Goal: Task Accomplishment & Management: Manage account settings

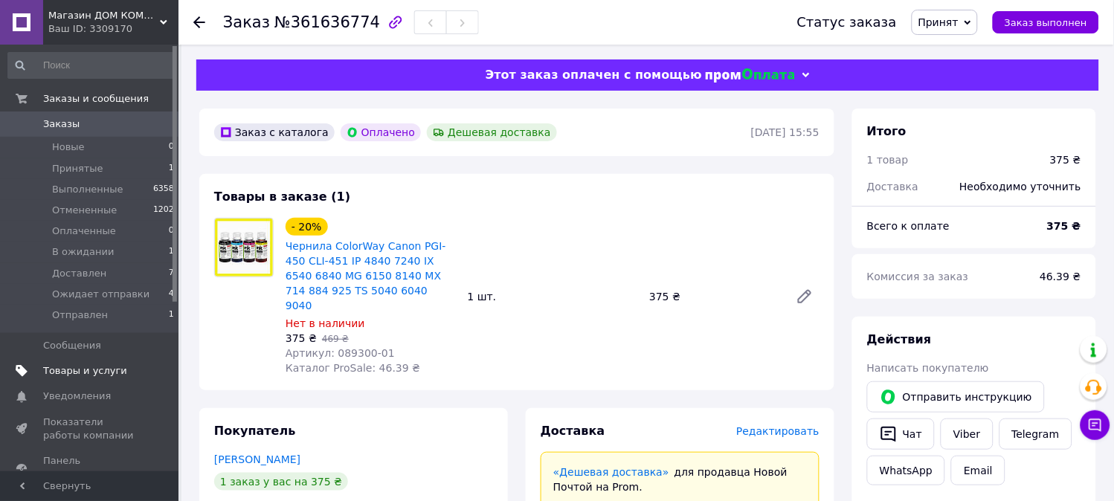
click at [126, 373] on span "Товары и услуги" at bounding box center [90, 370] width 94 height 13
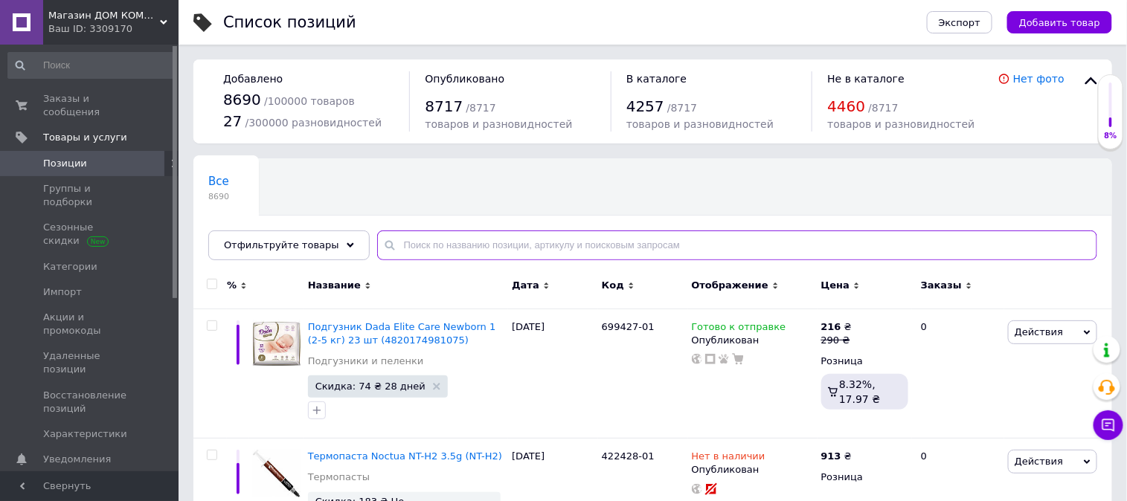
click at [447, 236] on input "text" at bounding box center [737, 246] width 720 height 30
paste input "212397"
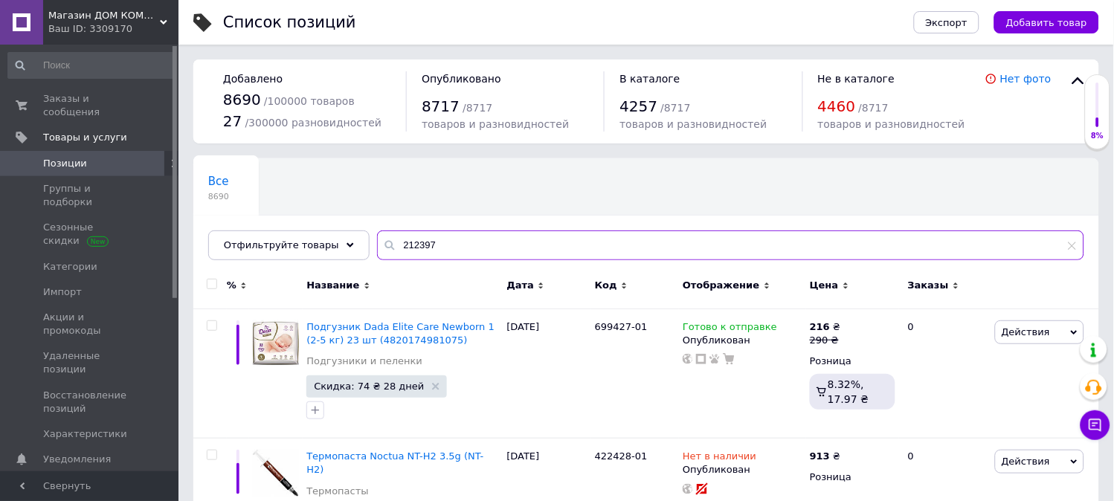
type input "212397"
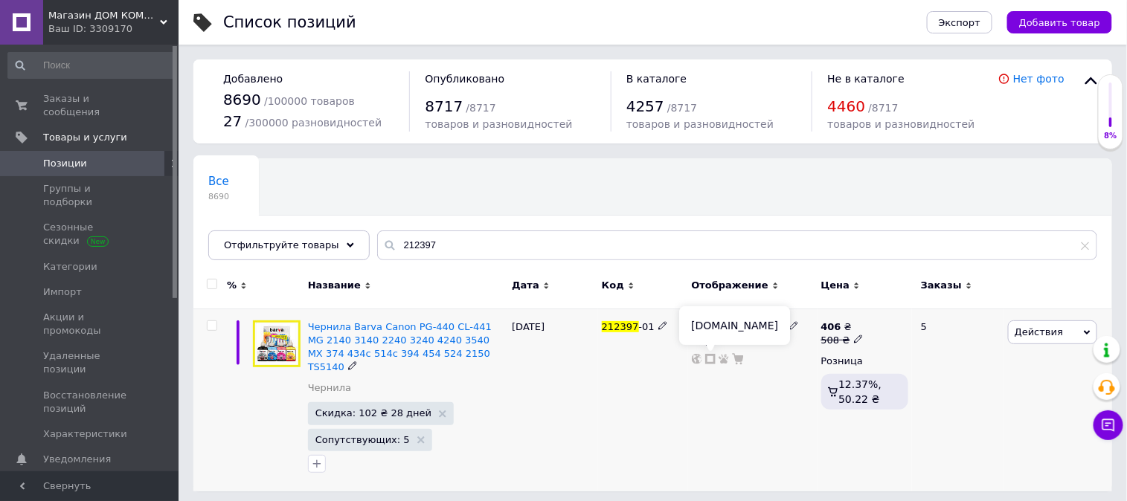
click at [709, 358] on icon at bounding box center [710, 359] width 10 height 10
click at [134, 105] on span "Заказы и сообщения" at bounding box center [90, 105] width 94 height 27
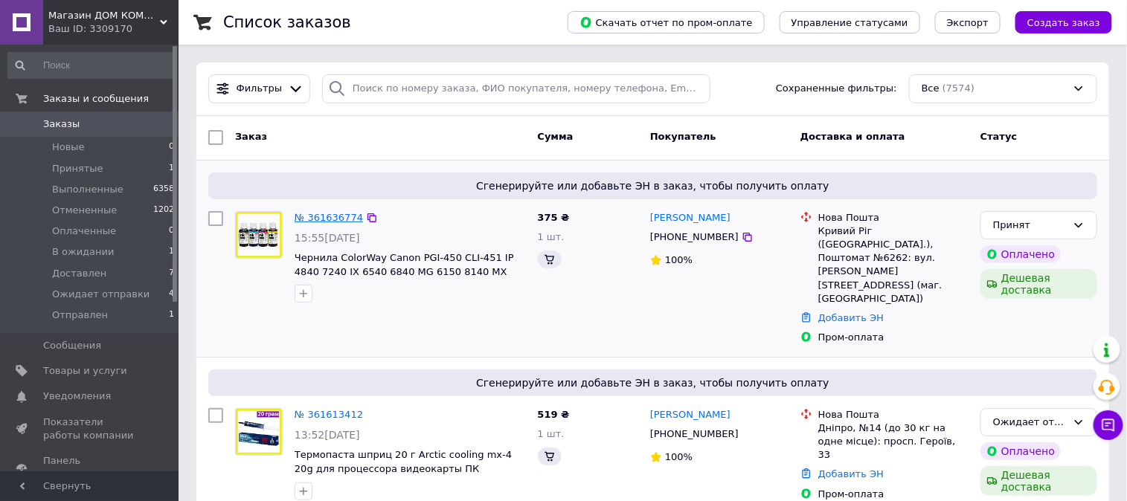
click at [325, 216] on link "№ 361636774" at bounding box center [328, 217] width 68 height 11
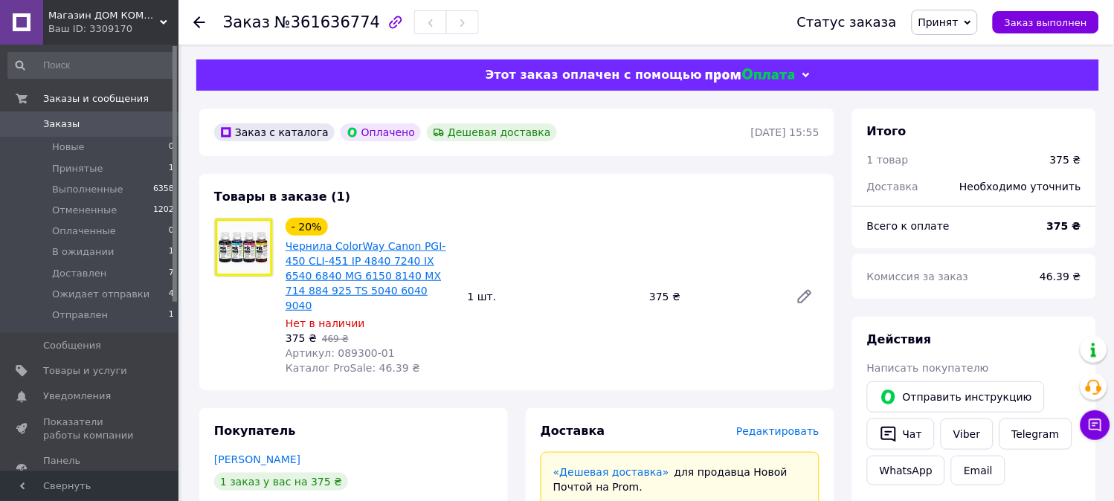
click at [370, 268] on link "Чернила ColorWay Canon PGI-450 CLI-451 IP 4840 7240 IX 6540 6840 MG 6150 8140 M…" at bounding box center [366, 275] width 161 height 71
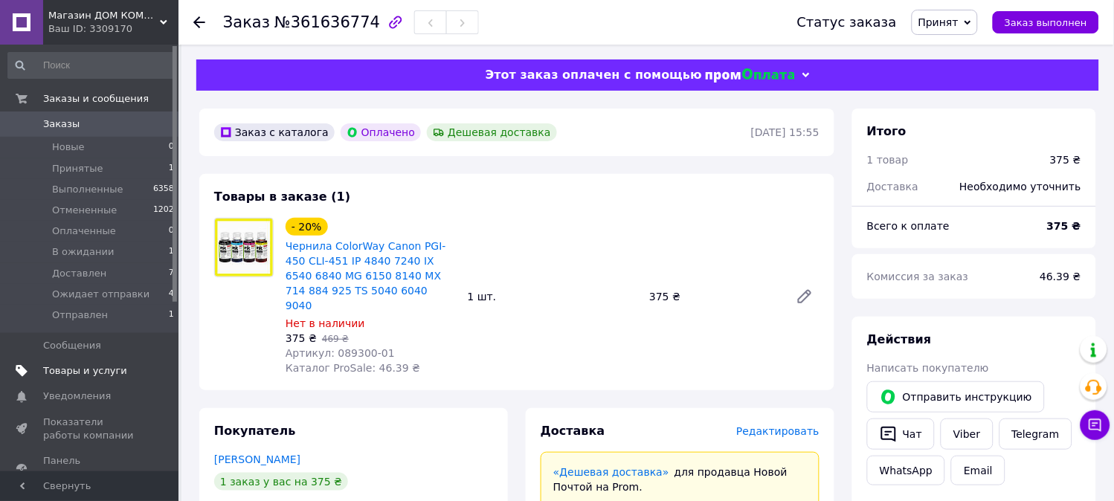
click at [128, 369] on span "Товары и услуги" at bounding box center [90, 370] width 94 height 13
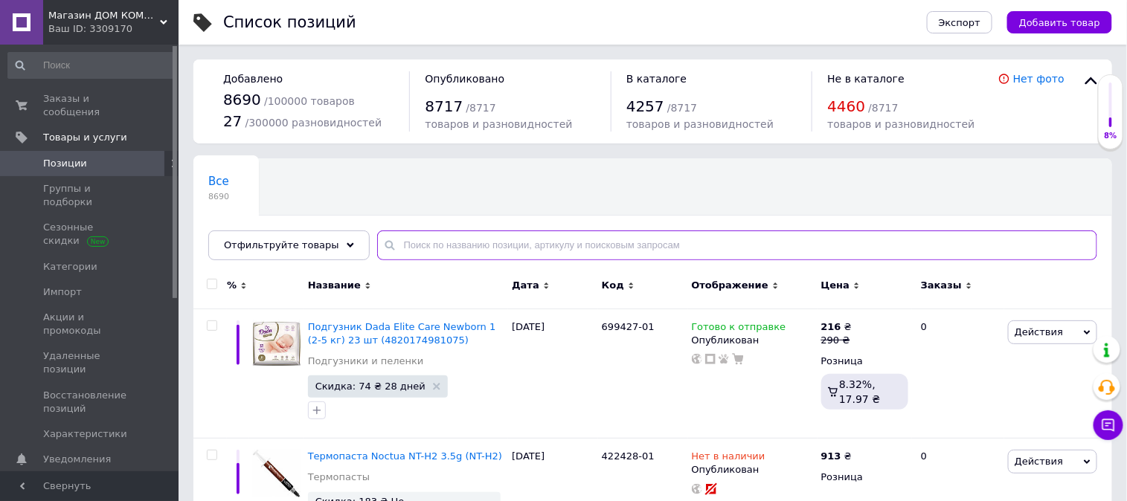
click at [593, 245] on input "text" at bounding box center [737, 246] width 720 height 30
paste input "089616"
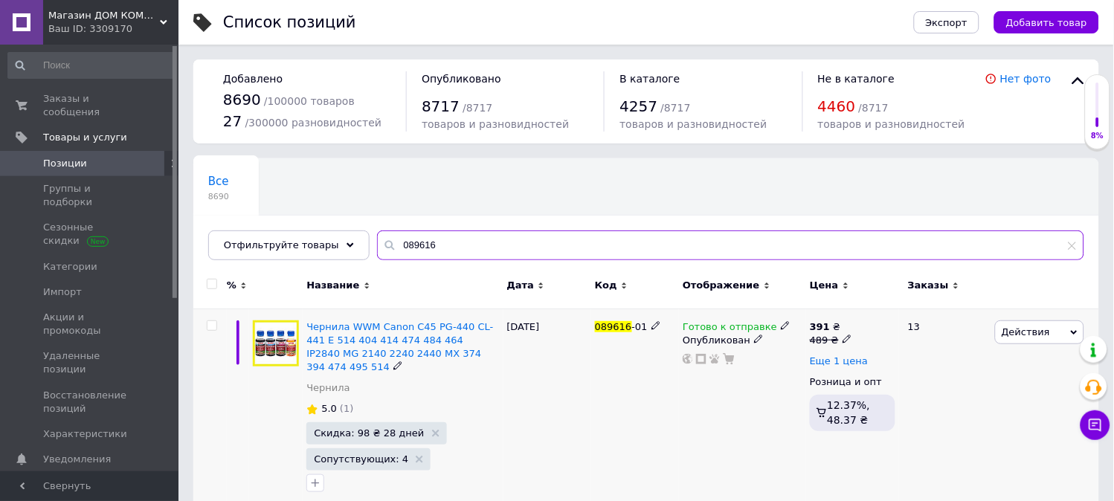
type input "089616"
click at [826, 361] on span "Еще 1 цена" at bounding box center [839, 361] width 58 height 12
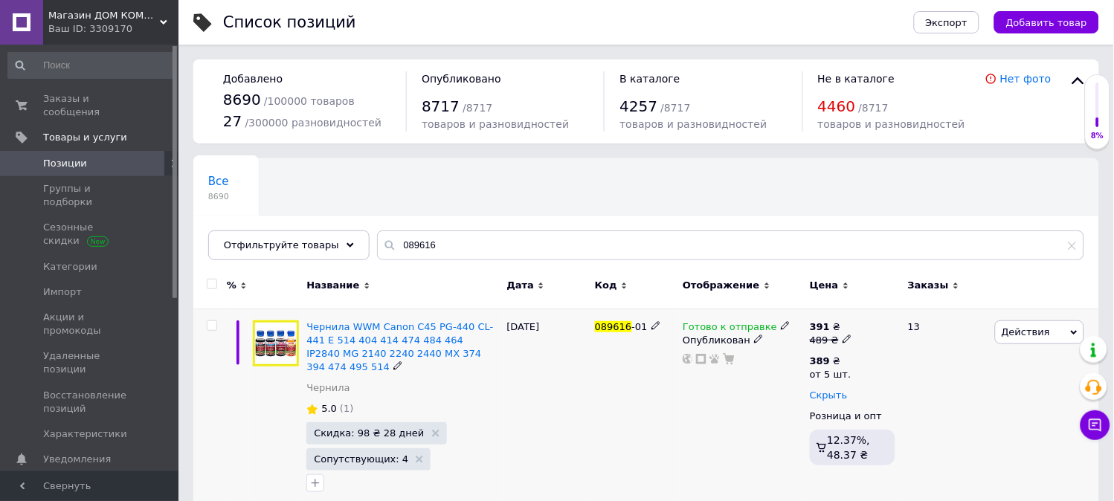
click at [818, 393] on span "Скрыть" at bounding box center [829, 396] width 38 height 12
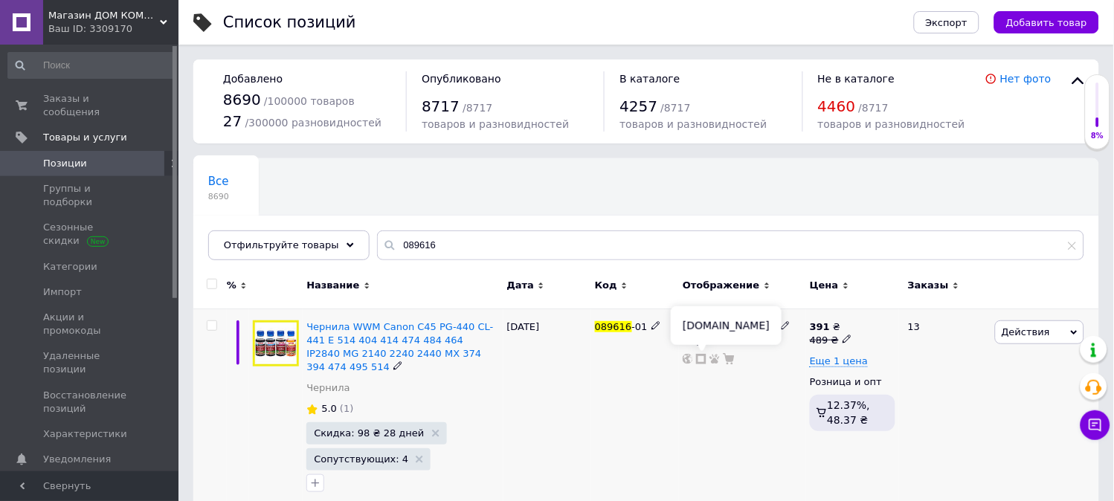
click at [703, 357] on icon at bounding box center [701, 359] width 10 height 10
click at [123, 106] on link "Заказы и сообщения 0 0" at bounding box center [91, 105] width 183 height 39
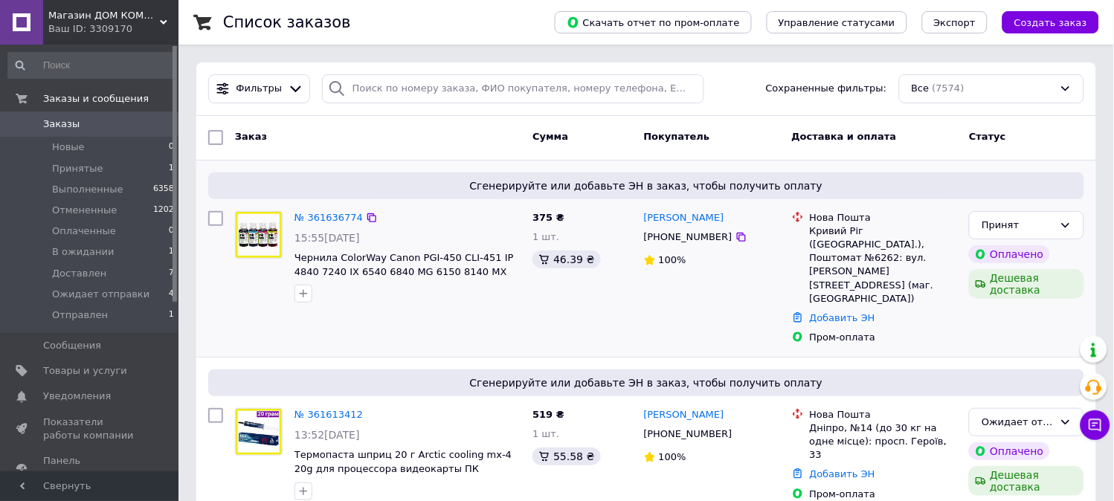
click at [315, 225] on div "№ 361636774" at bounding box center [328, 218] width 71 height 17
click at [317, 210] on div "№ 361636774" at bounding box center [328, 218] width 71 height 17
click at [321, 216] on link "№ 361636774" at bounding box center [328, 217] width 68 height 11
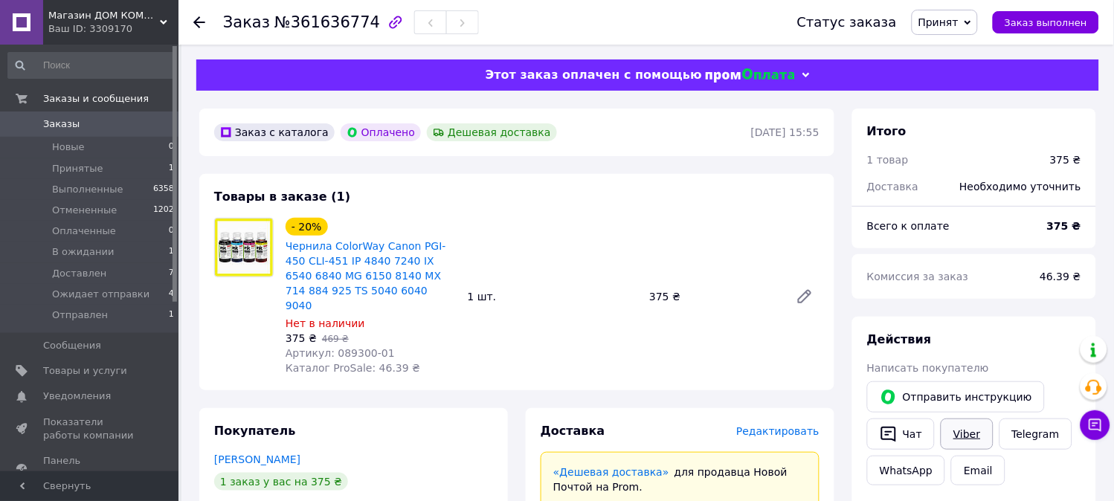
click at [956, 430] on link "Viber" at bounding box center [967, 434] width 52 height 31
click at [959, 22] on span "Принят" at bounding box center [938, 22] width 40 height 12
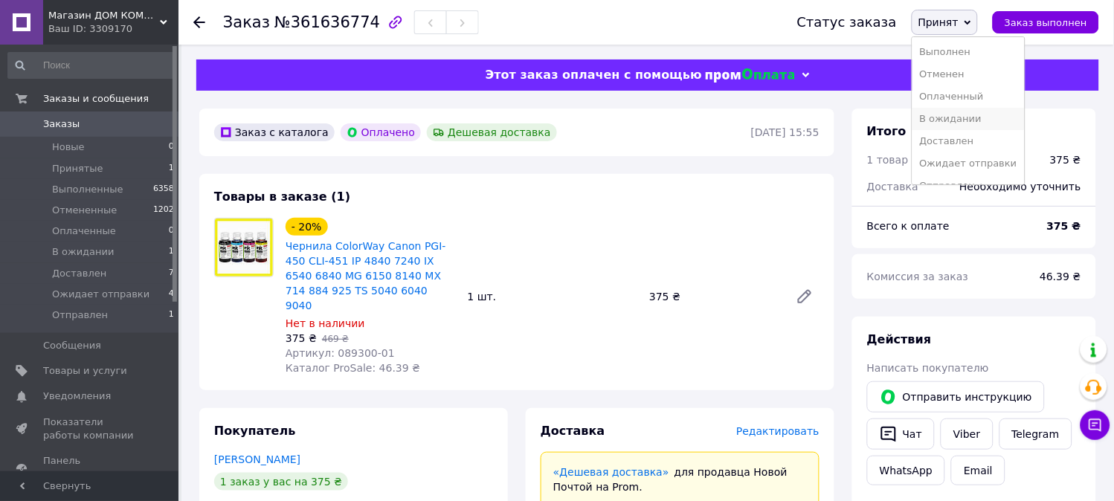
click at [967, 122] on li "В ожидании" at bounding box center [968, 119] width 112 height 22
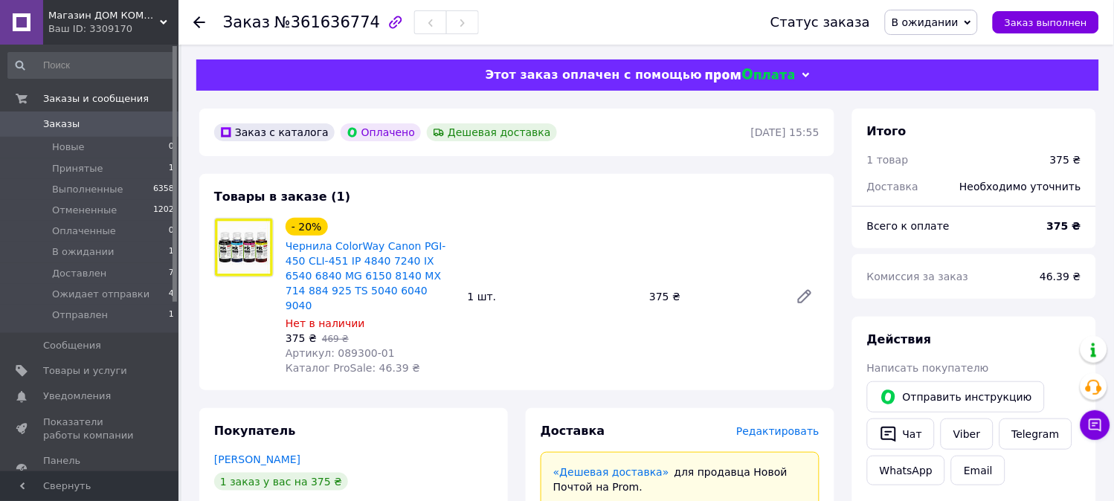
click at [117, 117] on span "Заказы" at bounding box center [90, 123] width 94 height 13
